Goal: Task Accomplishment & Management: Use online tool/utility

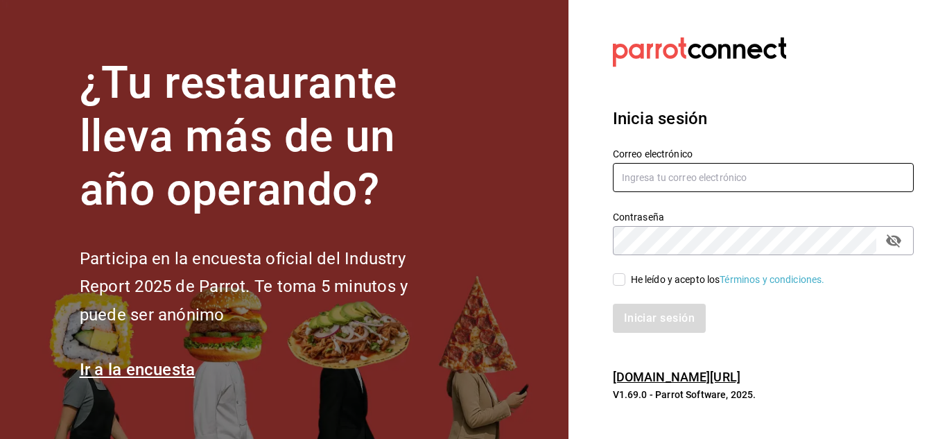
type input "cuerno.cdmx@grupocosteno.com"
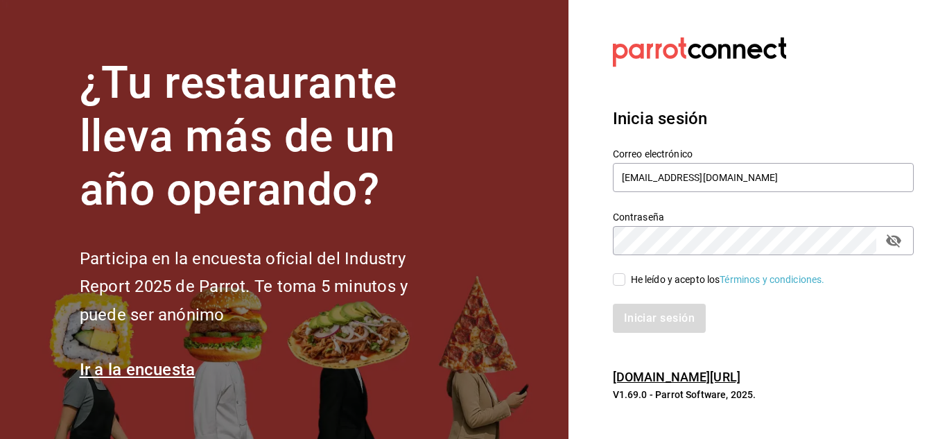
click at [622, 280] on input "He leído y acepto los Términos y condiciones." at bounding box center [619, 279] width 12 height 12
checkbox input "true"
click at [646, 313] on button "Iniciar sesión" at bounding box center [660, 318] width 94 height 29
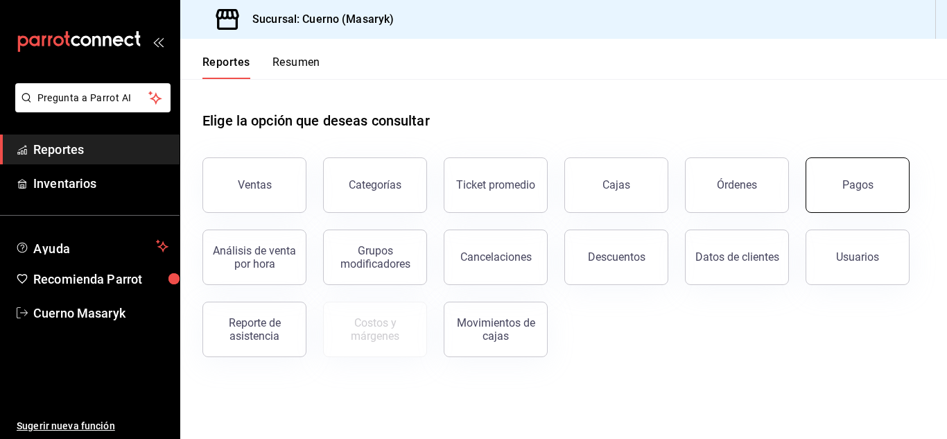
click at [838, 189] on button "Pagos" at bounding box center [858, 184] width 104 height 55
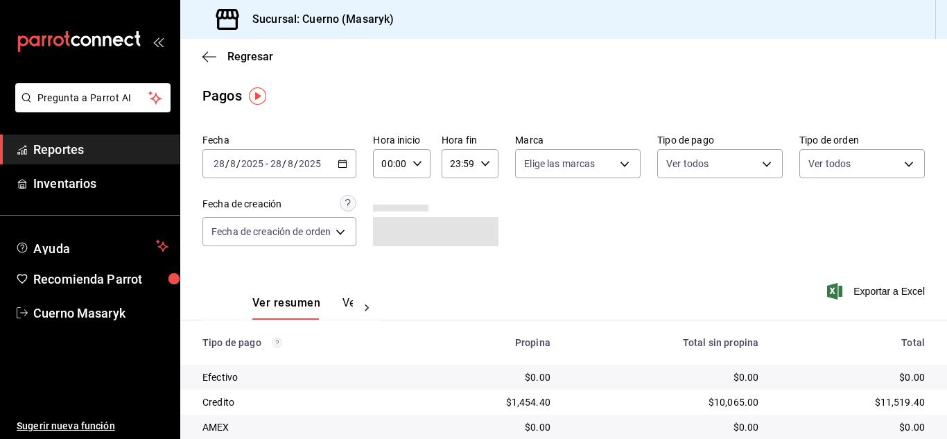
click at [289, 160] on input "8" at bounding box center [290, 163] width 7 height 11
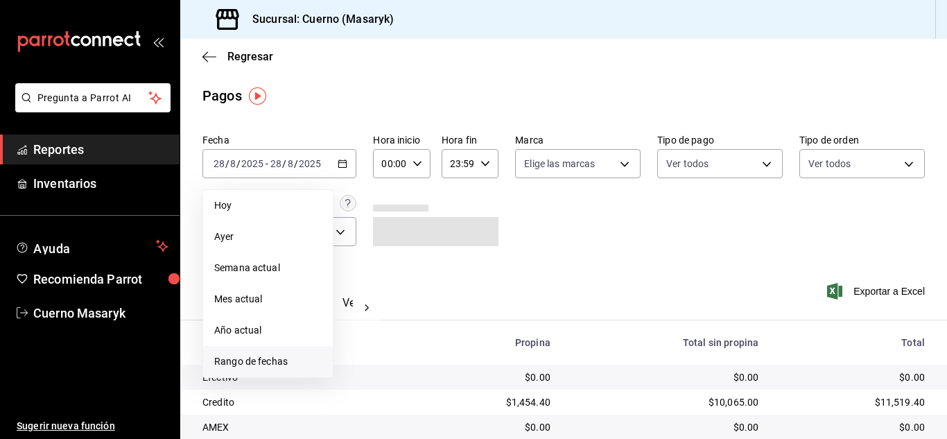
click at [250, 364] on span "Rango de fechas" at bounding box center [267, 361] width 107 height 15
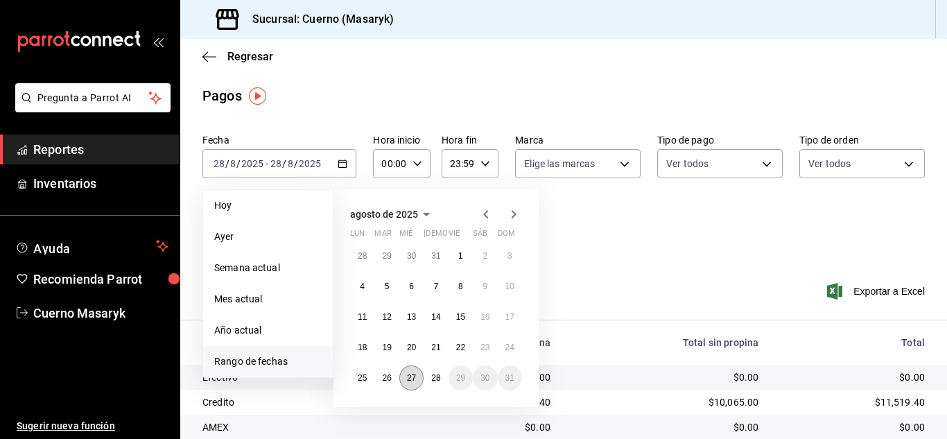
click at [408, 373] on abbr "27" at bounding box center [411, 378] width 9 height 10
click at [430, 380] on button "28" at bounding box center [436, 377] width 24 height 25
click at [411, 377] on abbr "27" at bounding box center [411, 378] width 9 height 10
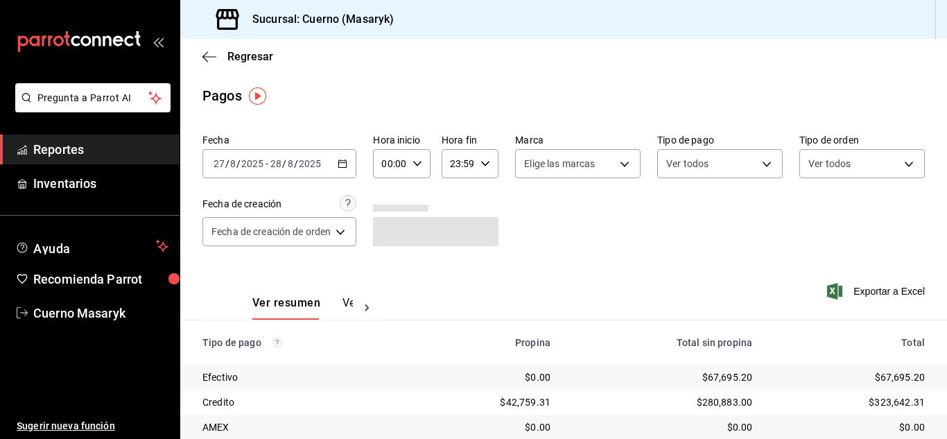
click at [316, 165] on input "2025" at bounding box center [310, 163] width 24 height 11
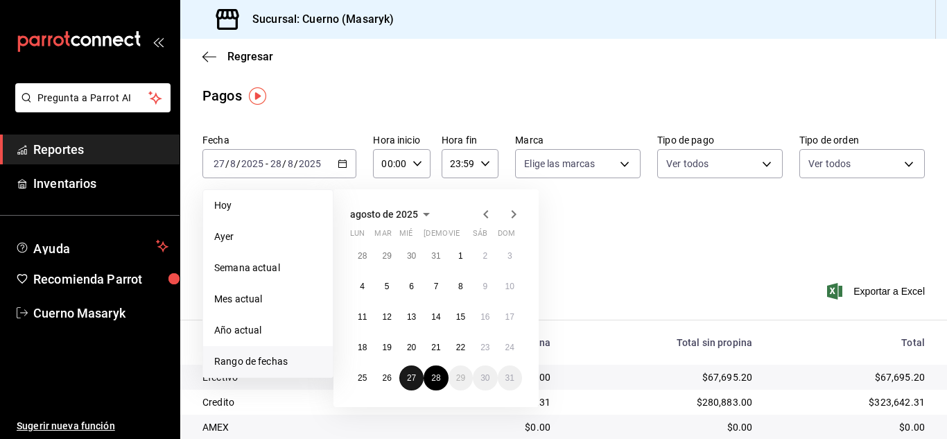
click at [412, 370] on button "27" at bounding box center [411, 377] width 24 height 25
click at [440, 375] on abbr "28" at bounding box center [435, 378] width 9 height 10
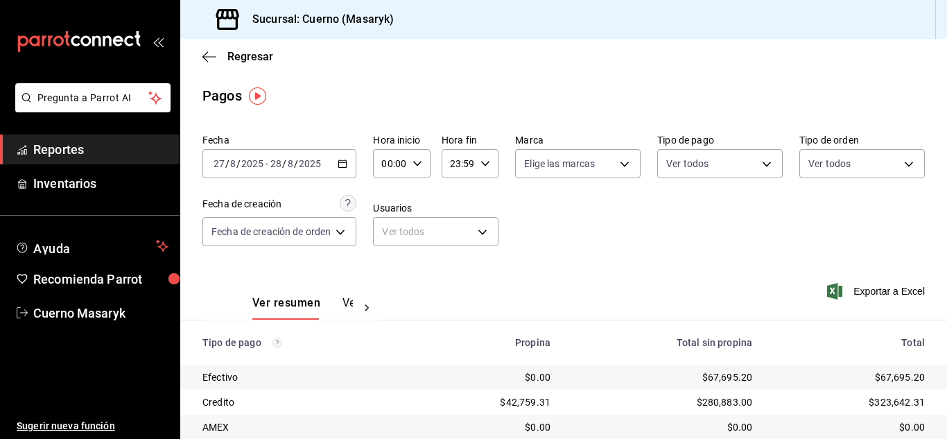
click at [402, 170] on input "00:00" at bounding box center [389, 164] width 33 height 28
click at [388, 260] on span "06" at bounding box center [389, 260] width 6 height 11
type input "06:00"
click at [555, 236] on div at bounding box center [473, 219] width 947 height 439
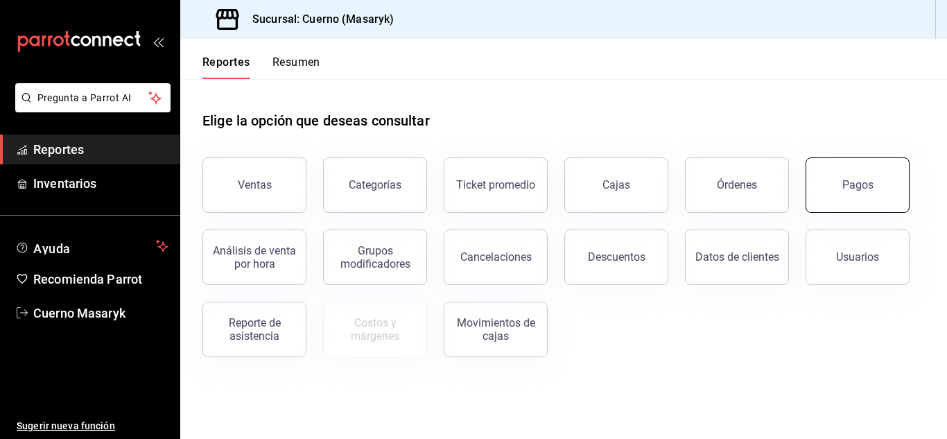
click at [869, 205] on button "Pagos" at bounding box center [858, 184] width 104 height 55
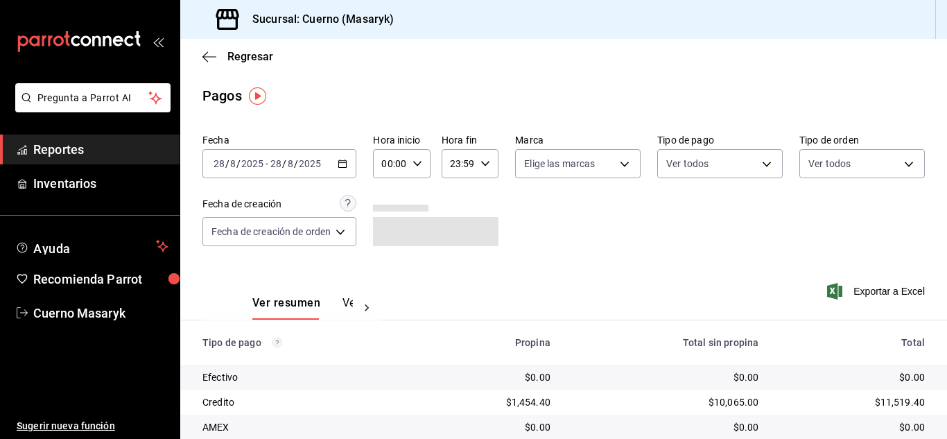
click at [294, 160] on span "/" at bounding box center [296, 163] width 4 height 11
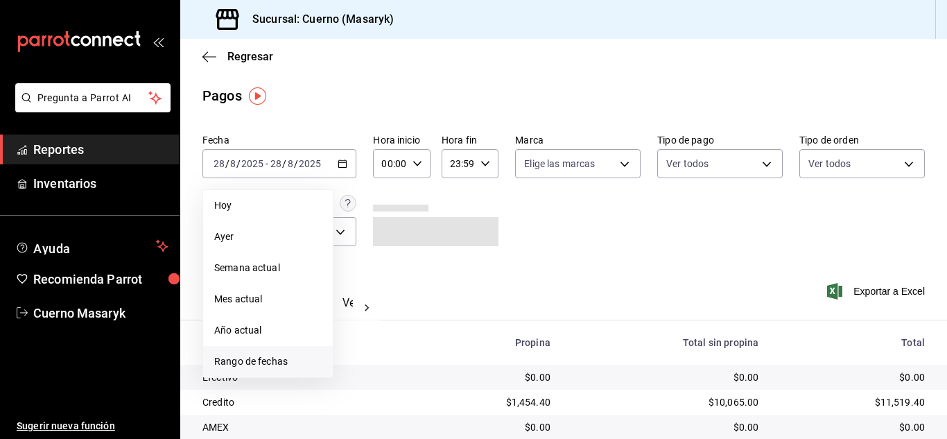
click at [277, 362] on span "Rango de fechas" at bounding box center [267, 361] width 107 height 15
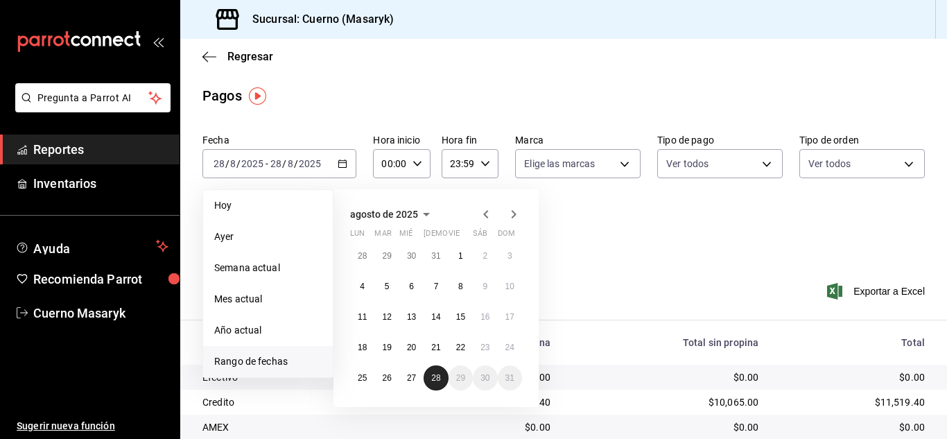
click at [427, 377] on button "28" at bounding box center [436, 377] width 24 height 25
click at [412, 378] on abbr "27" at bounding box center [411, 378] width 9 height 10
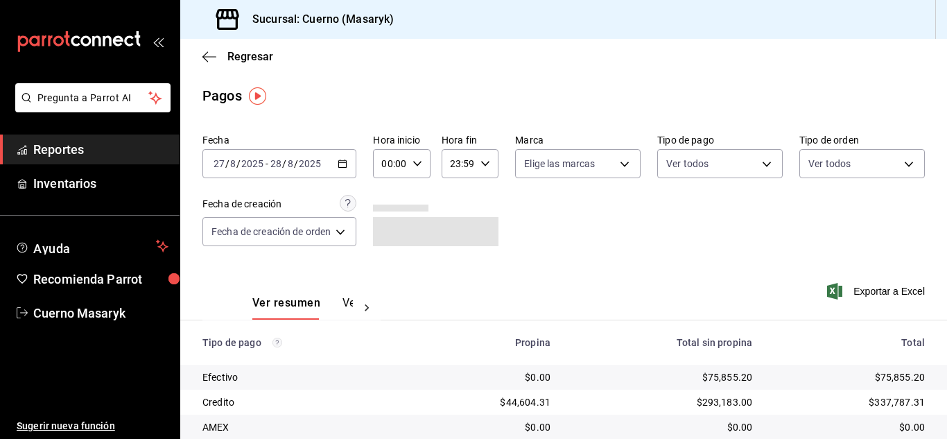
click at [298, 155] on div "[DATE] [DATE] - [DATE] [DATE]" at bounding box center [280, 163] width 154 height 29
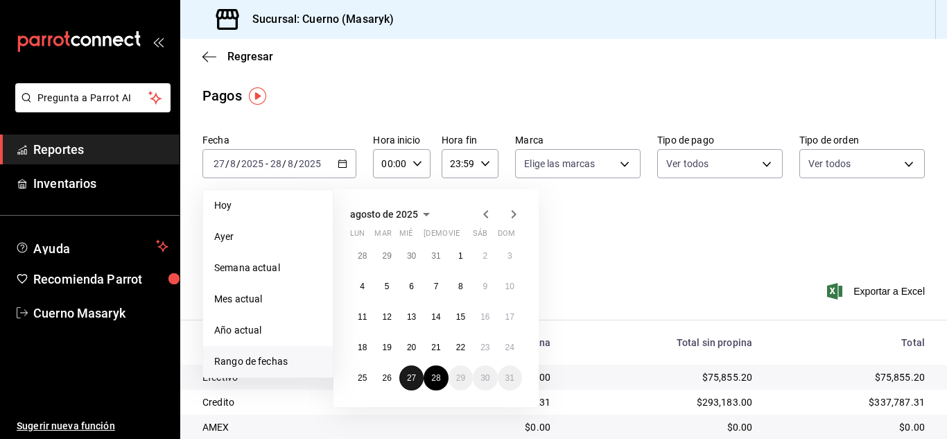
click at [407, 380] on abbr "27" at bounding box center [411, 378] width 9 height 10
click at [433, 382] on abbr "28" at bounding box center [435, 378] width 9 height 10
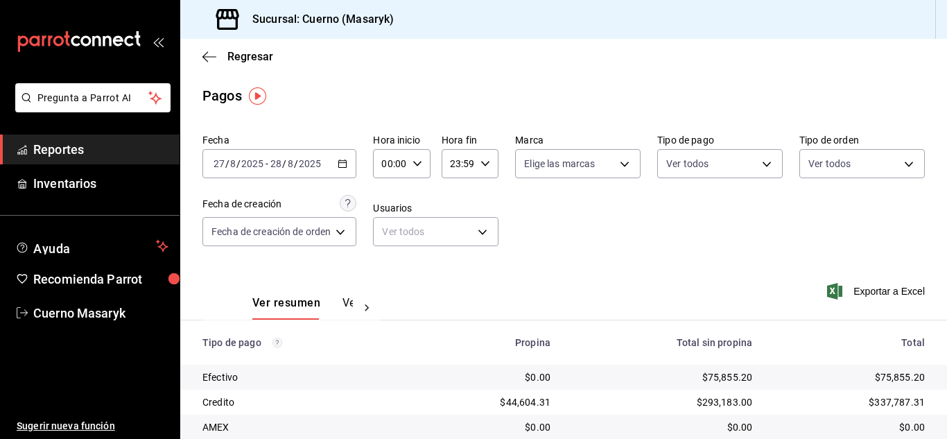
click at [390, 164] on input "00:00" at bounding box center [389, 164] width 33 height 28
click at [385, 253] on button "06" at bounding box center [389, 260] width 22 height 28
type input "06:00"
click at [680, 266] on div at bounding box center [473, 219] width 947 height 439
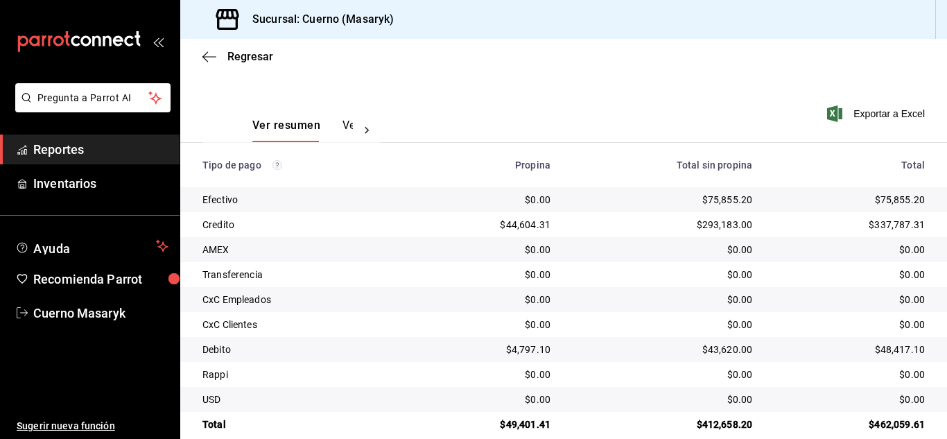
scroll to position [198, 0]
